Goal: Task Accomplishment & Management: Manage account settings

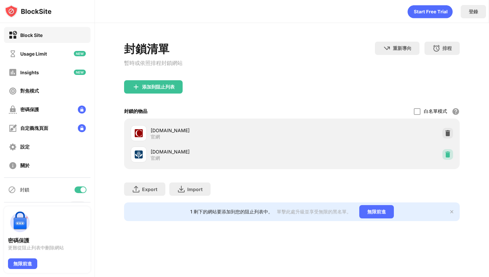
click at [445, 157] on img at bounding box center [447, 154] width 7 height 7
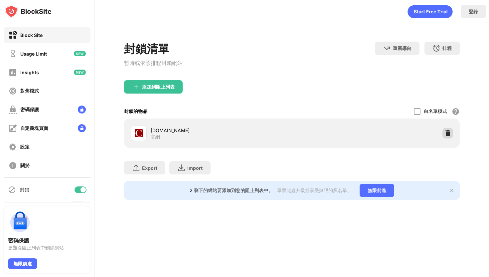
click at [444, 132] on img at bounding box center [447, 133] width 7 height 7
